Goal: Task Accomplishment & Management: Manage account settings

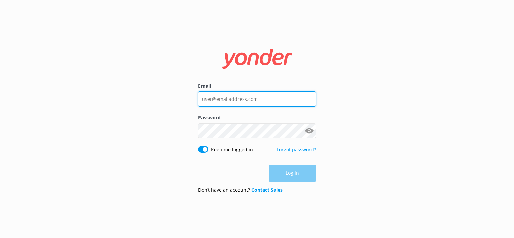
click at [261, 96] on input "Email" at bounding box center [257, 99] width 118 height 15
type input "[EMAIL_ADDRESS][DOMAIN_NAME]"
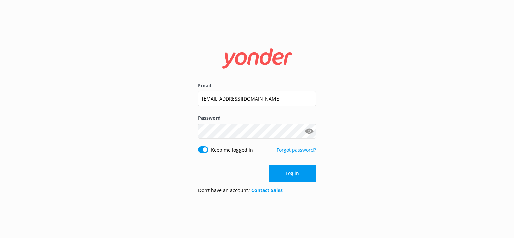
click at [311, 132] on button "Show password" at bounding box center [309, 131] width 13 height 13
click at [303, 175] on button "Log in" at bounding box center [292, 173] width 47 height 17
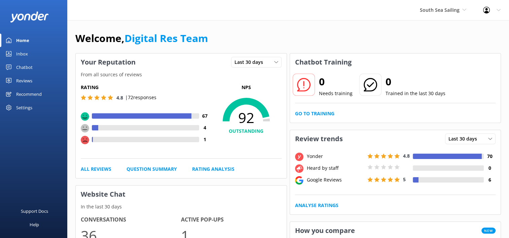
click at [248, 31] on div "Welcome, Digital Res Team" at bounding box center [288, 41] width 426 height 23
click at [22, 51] on div "Inbox" at bounding box center [22, 53] width 12 height 13
